Goal: Task Accomplishment & Management: Complete application form

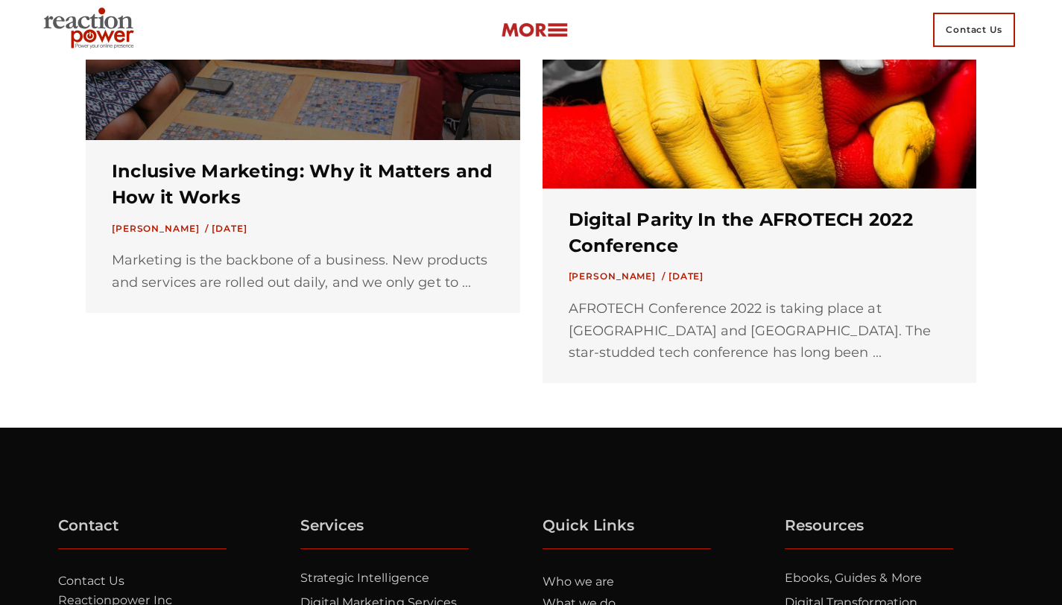
scroll to position [1495, 0]
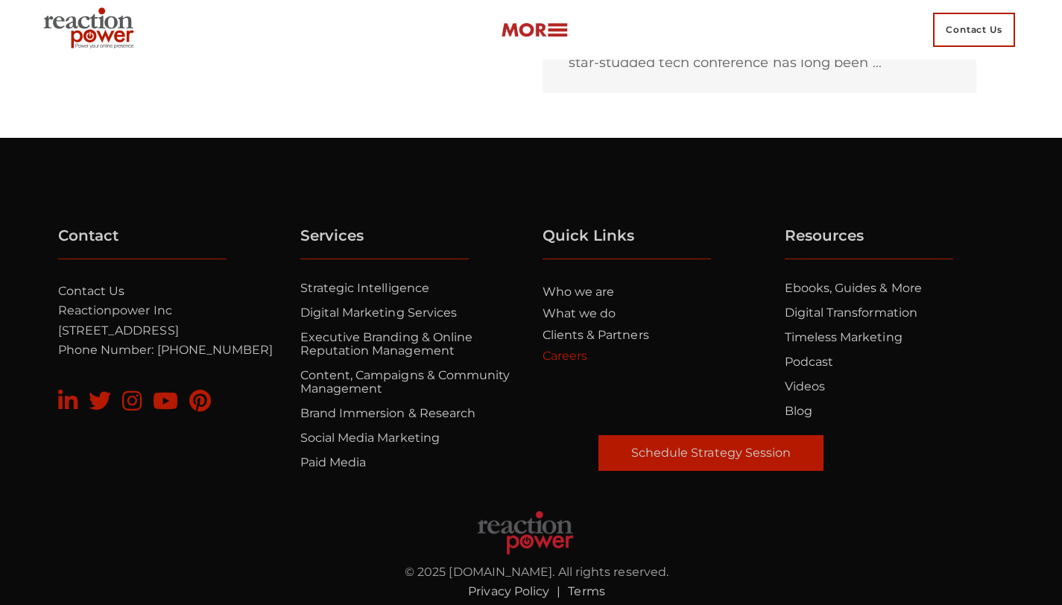
click at [575, 349] on link "Careers" at bounding box center [564, 356] width 45 height 14
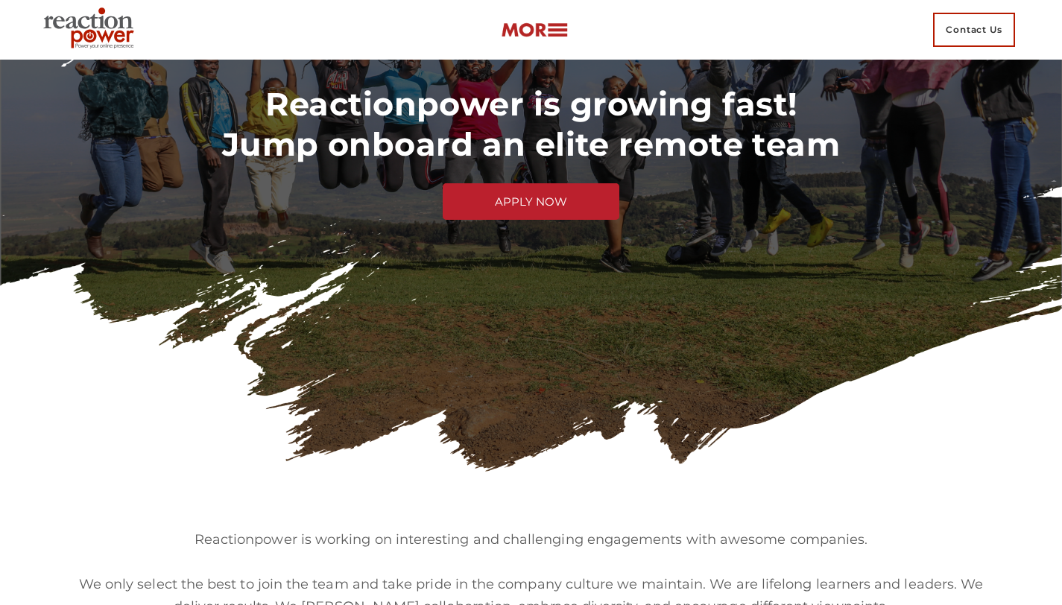
scroll to position [102, 0]
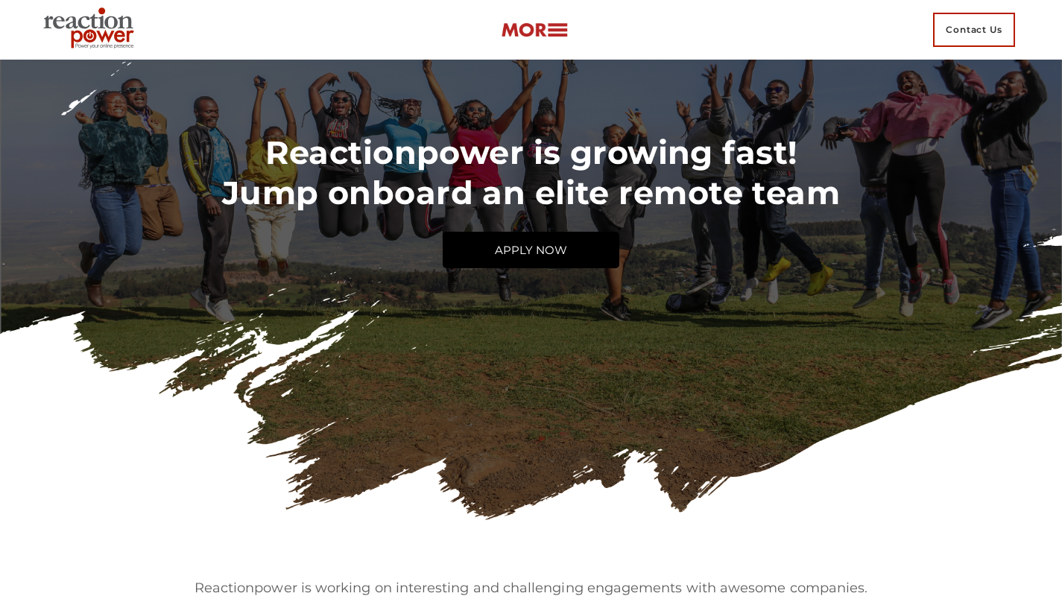
click at [501, 249] on link "APPLY NOW" at bounding box center [531, 250] width 177 height 37
